Goal: Task Accomplishment & Management: Manage account settings

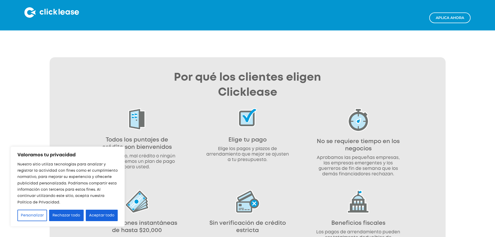
scroll to position [414, 0]
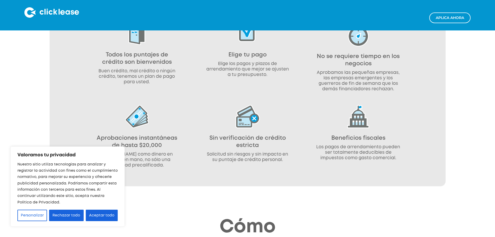
click at [0, 32] on div "Por qué los clientes eligen Clicklease Todos los puntajes de crédito son bienve…" at bounding box center [247, 58] width 495 height 256
click at [0, 27] on div "Aplica ahora" at bounding box center [247, 15] width 495 height 30
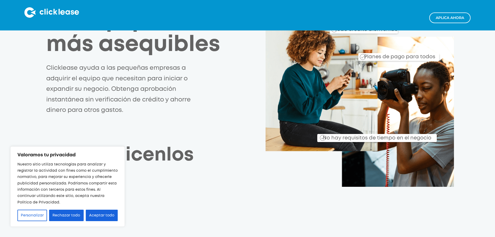
scroll to position [0, 0]
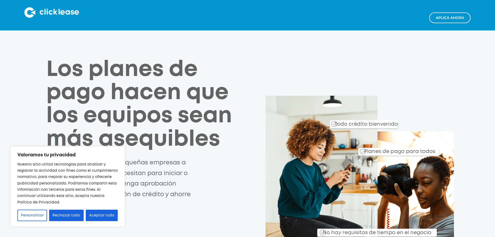
click at [59, 8] on img at bounding box center [51, 12] width 55 height 10
click at [61, 12] on img at bounding box center [51, 12] width 55 height 10
click at [102, 215] on font "Aceptar todo" at bounding box center [101, 215] width 25 height 3
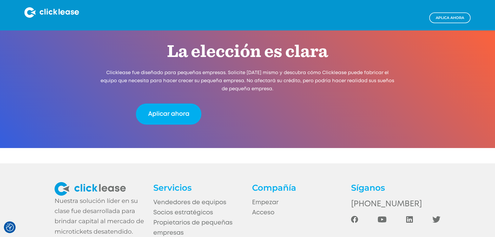
scroll to position [1154, 0]
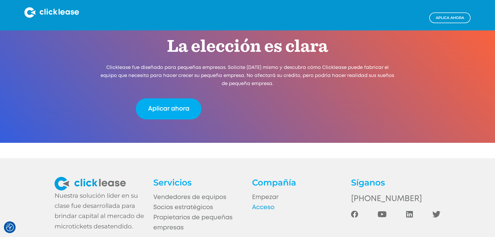
click at [266, 204] on font "Acceso" at bounding box center [263, 206] width 22 height 5
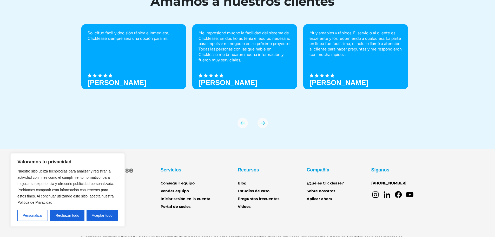
scroll to position [1852, 0]
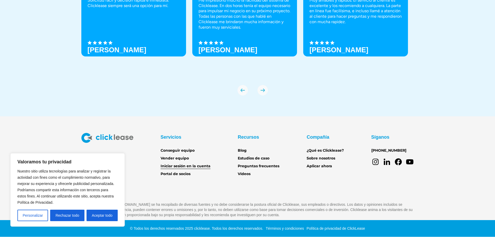
click at [208, 166] on font "Iniciar sesión en la cuenta" at bounding box center [186, 165] width 50 height 5
